Goal: Navigation & Orientation: Understand site structure

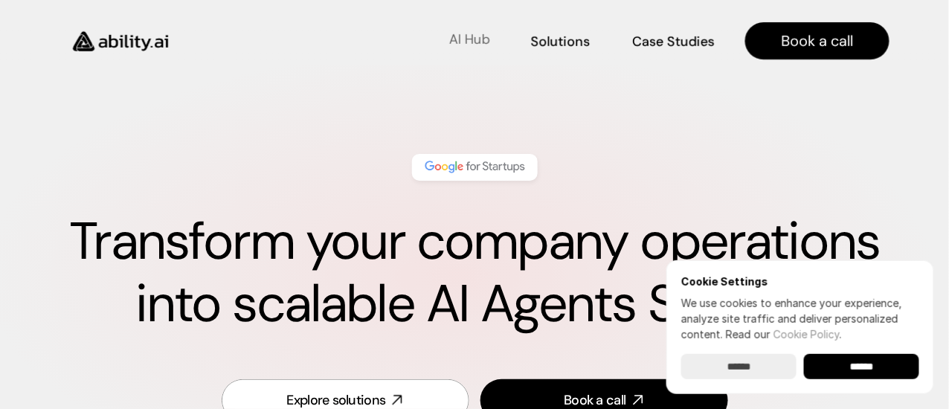
click at [471, 34] on p "AI Hub" at bounding box center [470, 40] width 40 height 19
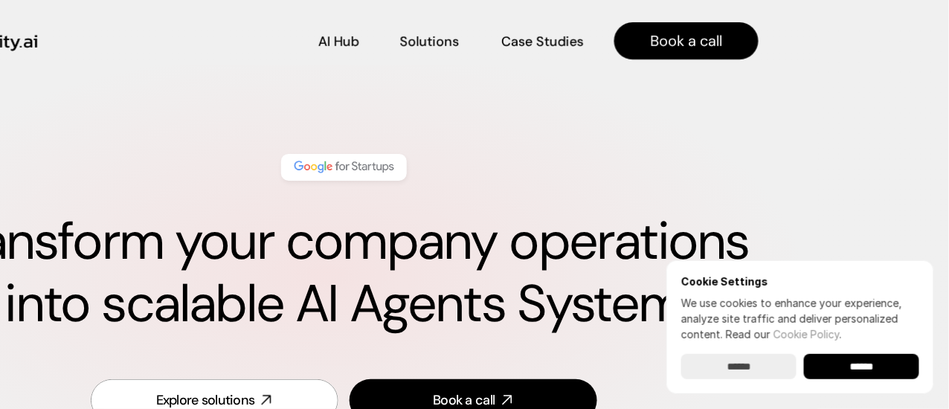
scroll to position [0, 141]
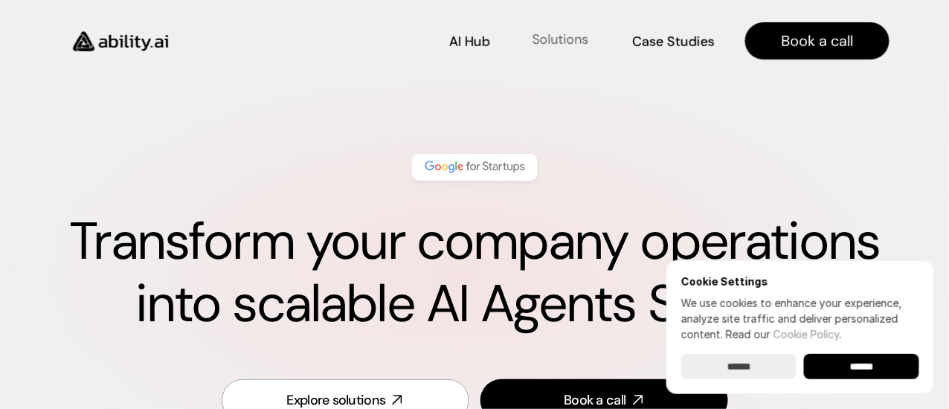
click at [574, 36] on p "Solutions" at bounding box center [561, 40] width 57 height 19
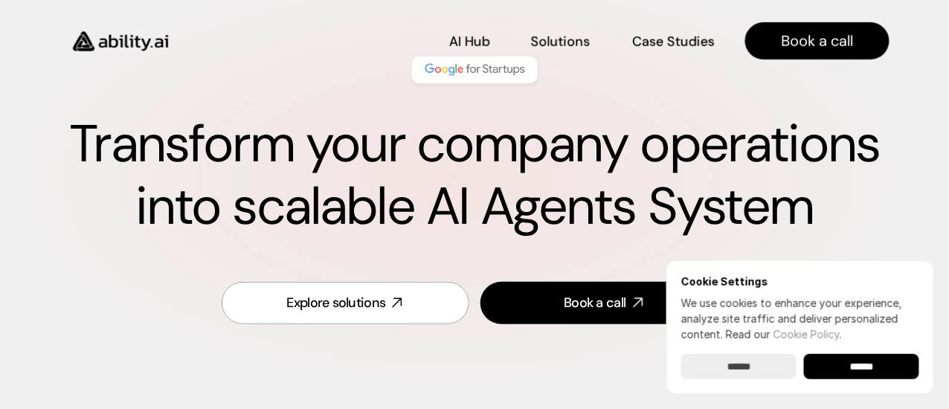
scroll to position [97, 0]
click at [670, 39] on p "Case Studies" at bounding box center [675, 40] width 80 height 19
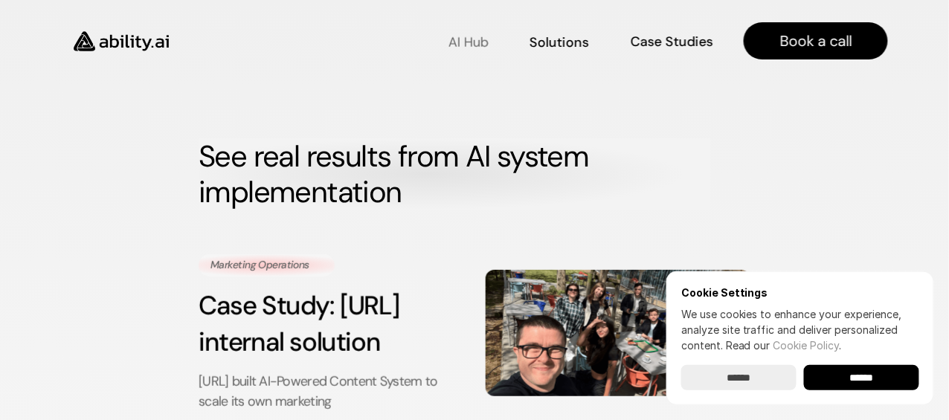
click at [481, 42] on p "AI Hub" at bounding box center [469, 42] width 40 height 19
